Goal: Information Seeking & Learning: Learn about a topic

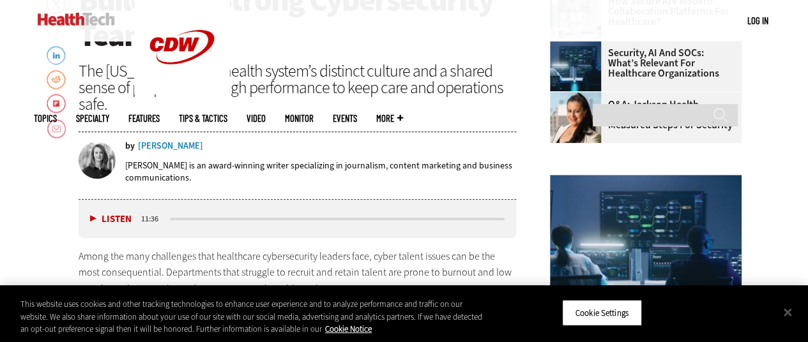
scroll to position [507, 0]
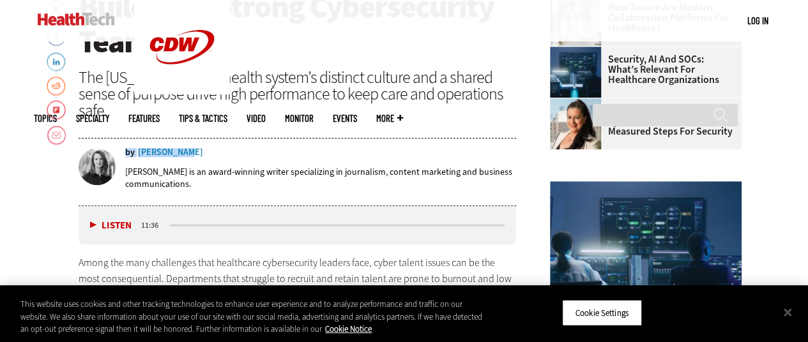
drag, startPoint x: 203, startPoint y: 148, endPoint x: 190, endPoint y: 154, distance: 14.6
click at [190, 154] on div "by Amy Burroughs" at bounding box center [321, 152] width 392 height 9
click at [226, 155] on div "by Amy Burroughs" at bounding box center [321, 152] width 392 height 9
drag, startPoint x: 203, startPoint y: 154, endPoint x: 176, endPoint y: 153, distance: 27.5
click at [176, 153] on div "by Amy Burroughs" at bounding box center [321, 152] width 392 height 9
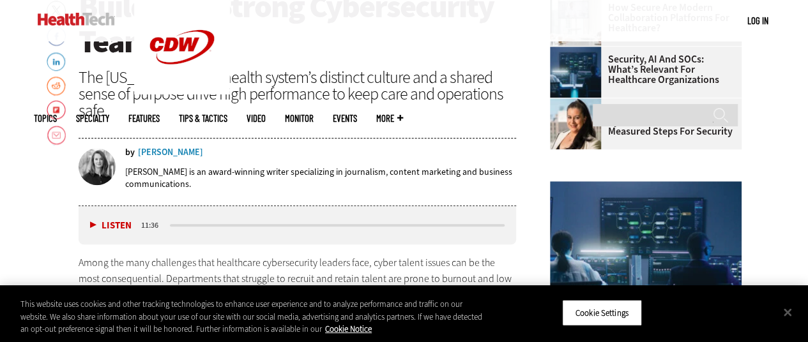
click at [216, 151] on div "by Amy Burroughs" at bounding box center [321, 152] width 392 height 9
drag, startPoint x: 211, startPoint y: 153, endPoint x: 190, endPoint y: 150, distance: 20.6
click at [190, 150] on div "by Amy Burroughs" at bounding box center [321, 152] width 392 height 9
click at [218, 150] on div "by Amy Burroughs" at bounding box center [321, 152] width 392 height 9
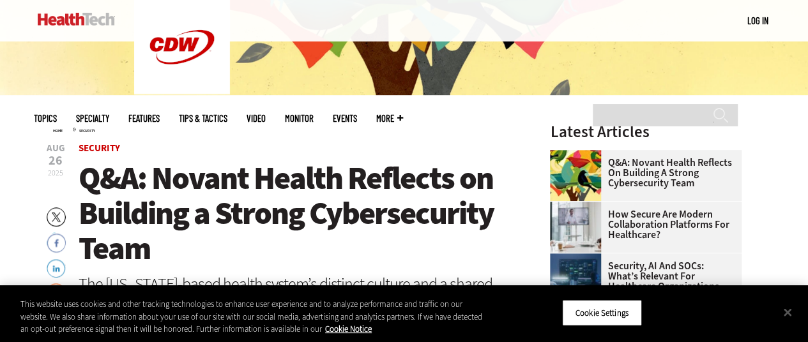
scroll to position [299, 0]
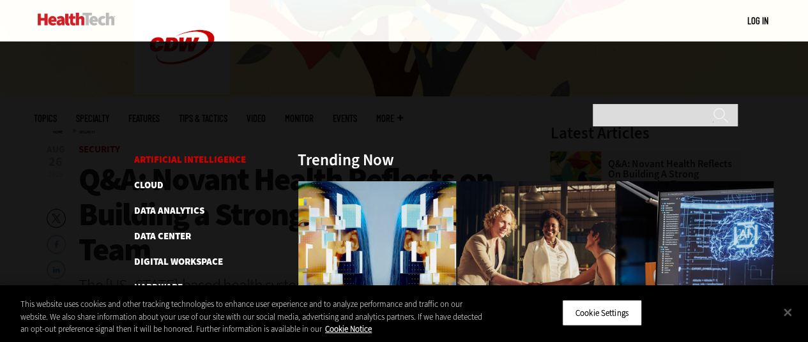
click at [148, 153] on link "Artificial Intelligence" at bounding box center [190, 159] width 112 height 13
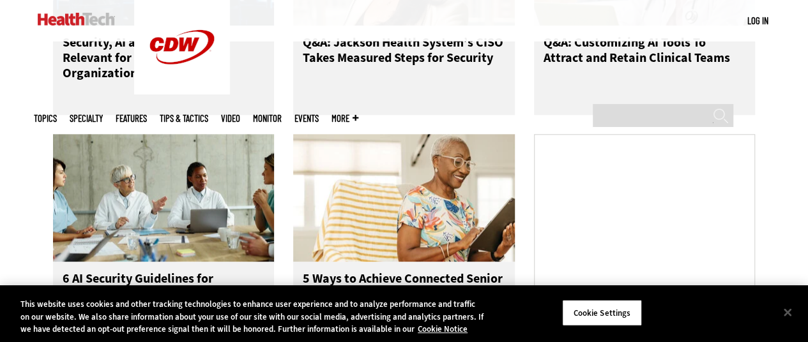
scroll to position [748, 0]
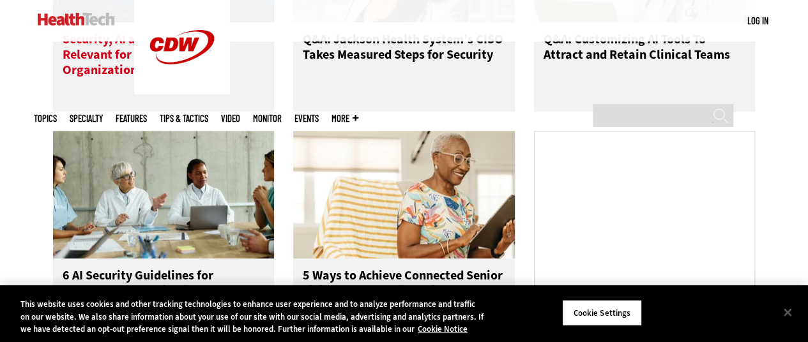
click at [180, 73] on h3 "Security, AI and SOCs: What’s Relevant for Healthcare Organizations" at bounding box center [164, 57] width 203 height 51
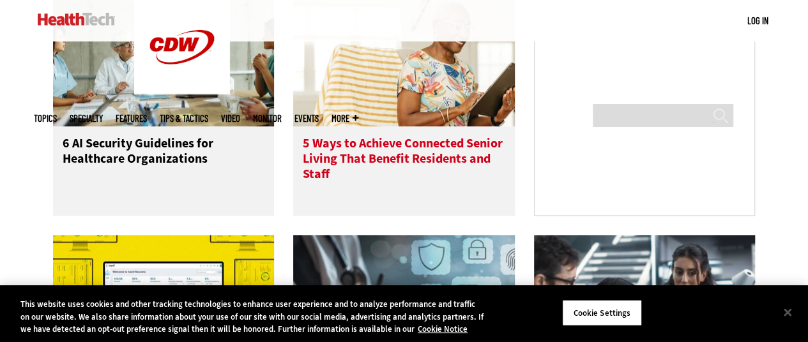
click at [314, 167] on h3 "5 Ways to Achieve Connected Senior Living That Benefit Residents and Staff" at bounding box center [404, 161] width 203 height 51
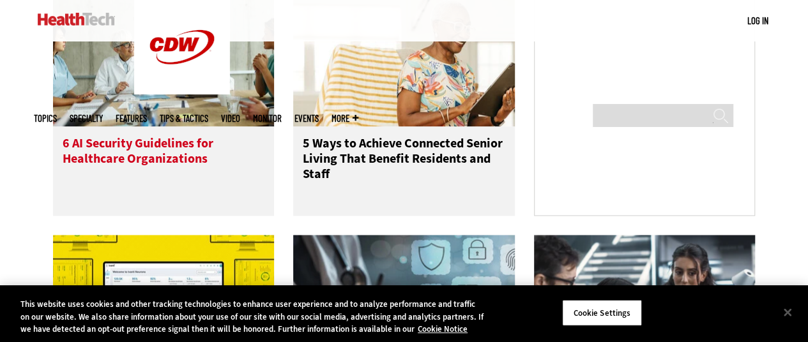
click at [187, 153] on h3 "6 AI Security Guidelines for Healthcare Organizations" at bounding box center [164, 161] width 203 height 51
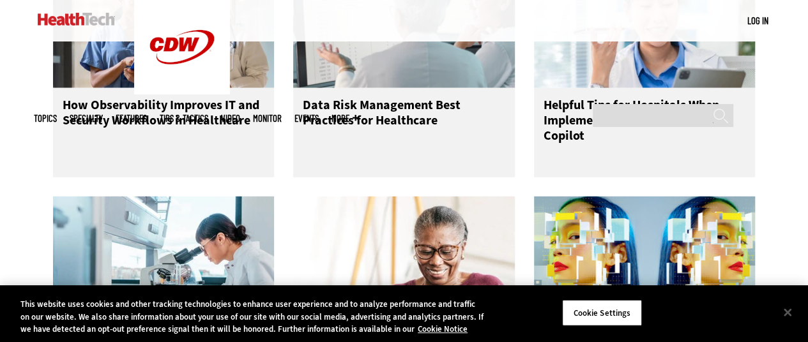
scroll to position [1643, 0]
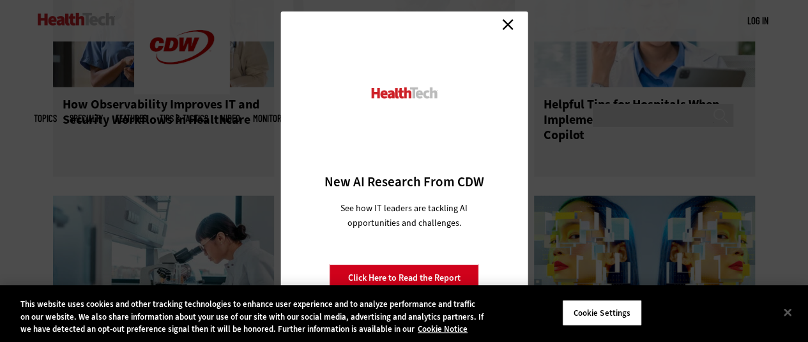
click at [504, 24] on link "Close" at bounding box center [507, 24] width 19 height 19
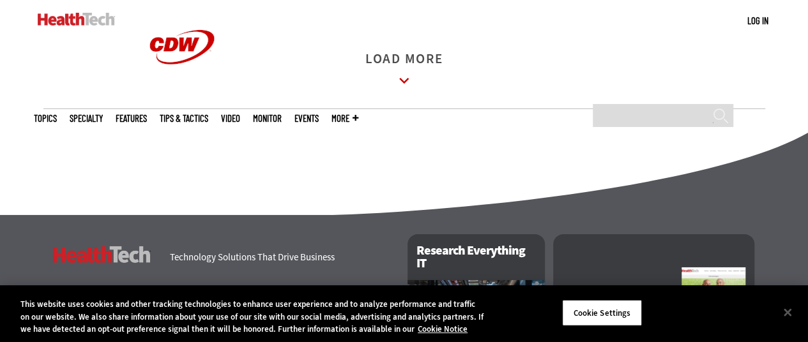
scroll to position [2029, 0]
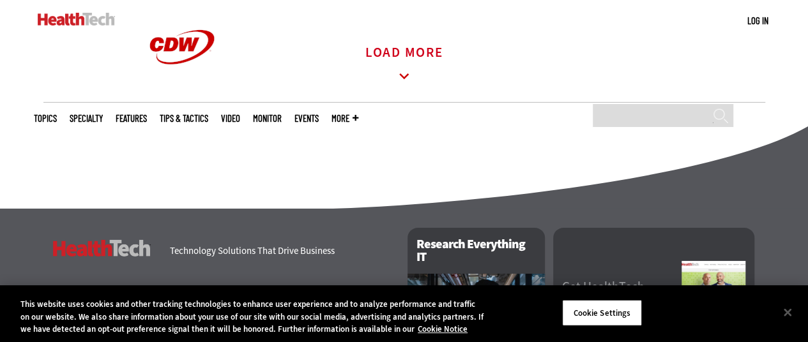
click at [438, 80] on link "Load More" at bounding box center [404, 65] width 78 height 35
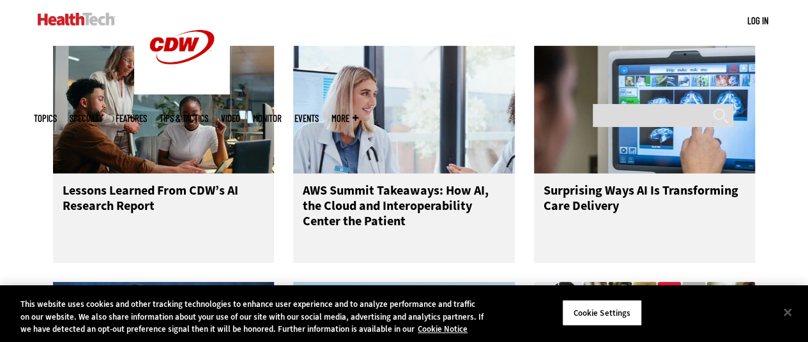
scroll to position [2073, 0]
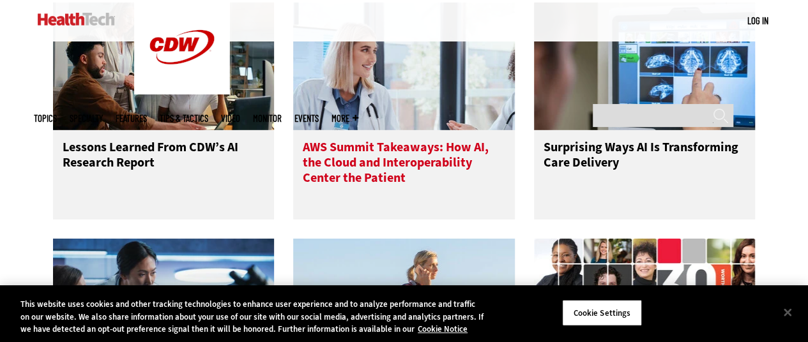
click at [398, 164] on h3 "AWS Summit Takeaways: How AI, the Cloud and Interoperability Center the Patient" at bounding box center [404, 165] width 203 height 51
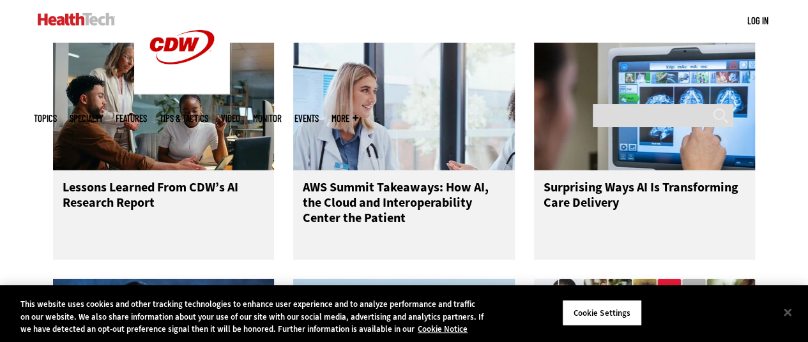
scroll to position [2003, 0]
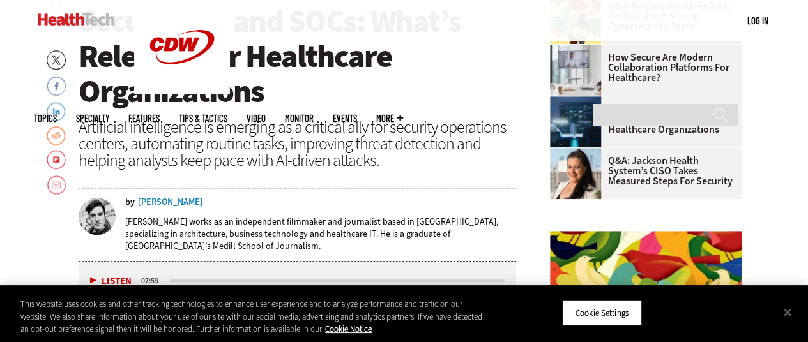
scroll to position [469, 0]
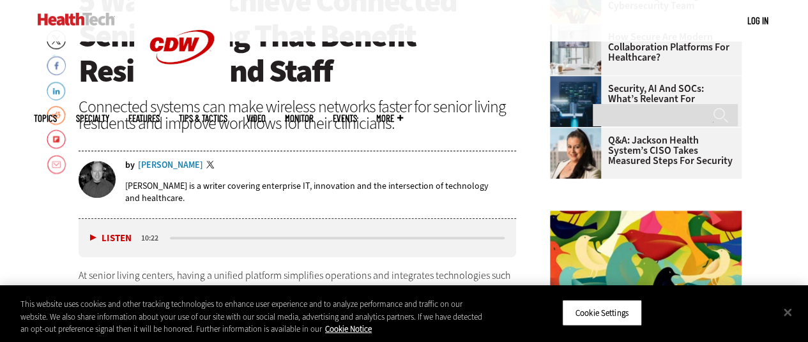
scroll to position [479, 0]
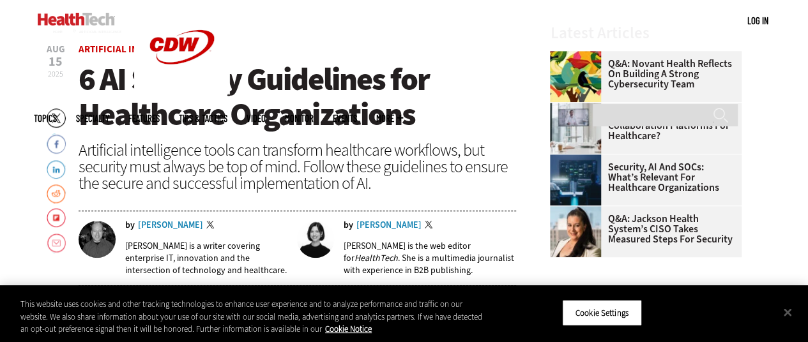
scroll to position [400, 0]
drag, startPoint x: 406, startPoint y: 224, endPoint x: 378, endPoint y: 226, distance: 28.8
click at [378, 226] on div "by Jordan Scott Twitter" at bounding box center [430, 225] width 173 height 10
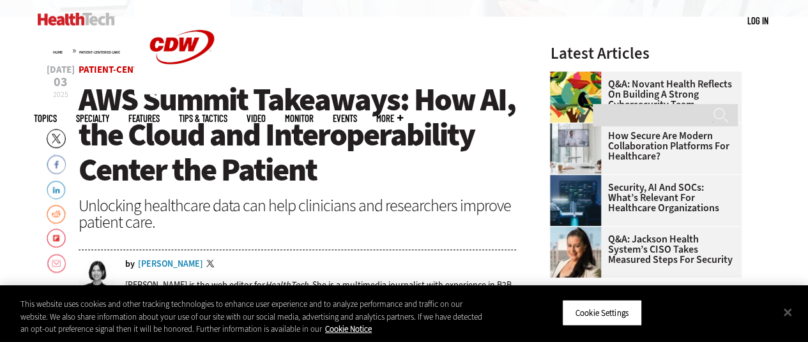
scroll to position [380, 0]
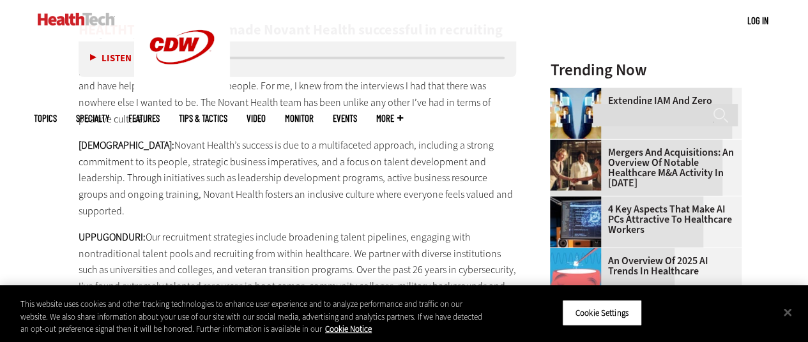
scroll to position [1696, 0]
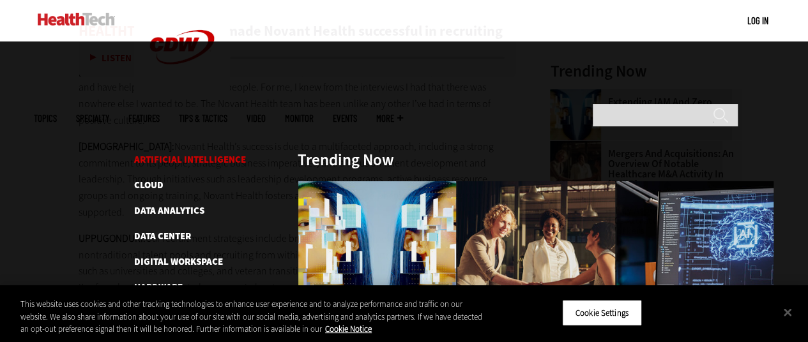
click at [148, 153] on link "Artificial Intelligence" at bounding box center [190, 159] width 112 height 13
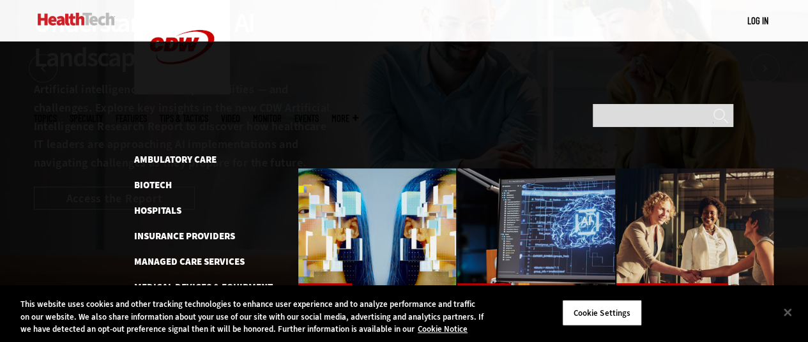
scroll to position [134, 0]
click at [174, 281] on link "Medical Devices & Equipment" at bounding box center [203, 287] width 139 height 13
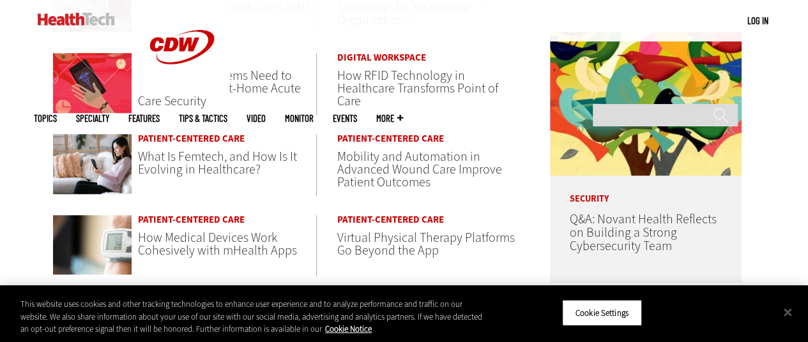
scroll to position [639, 0]
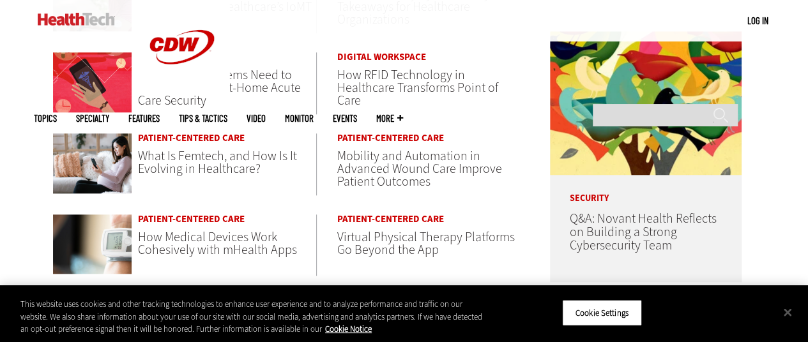
click at [153, 94] on span "What Health Systems Need to Consider About At-Home Acute Care Security" at bounding box center [219, 87] width 163 height 43
click at [159, 160] on span "What Is Femtech, and How Is It Evolving in Healthcare?" at bounding box center [217, 163] width 159 height 30
click at [181, 240] on span "How Medical Devices Work Cohesively with mHealth Apps" at bounding box center [217, 244] width 159 height 30
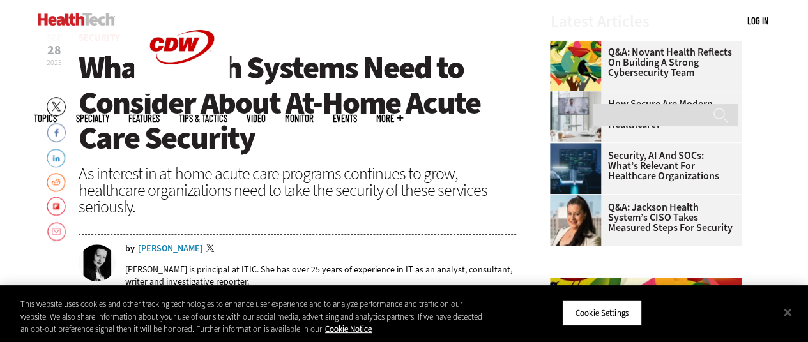
scroll to position [429, 0]
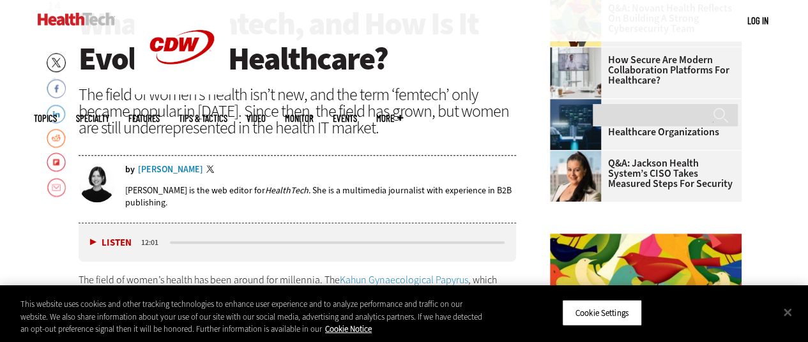
scroll to position [454, 0]
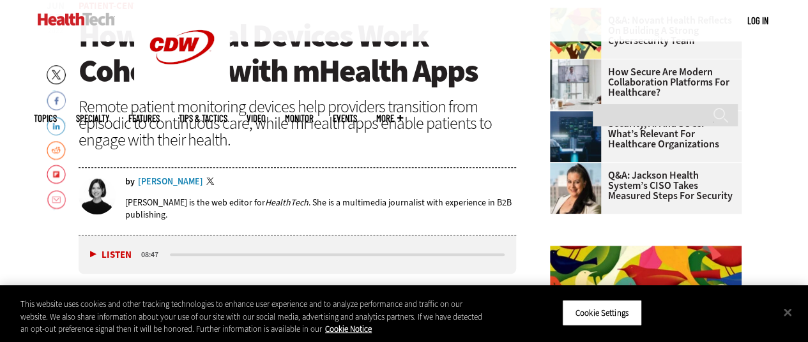
scroll to position [444, 0]
